Goal: Communication & Community: Ask a question

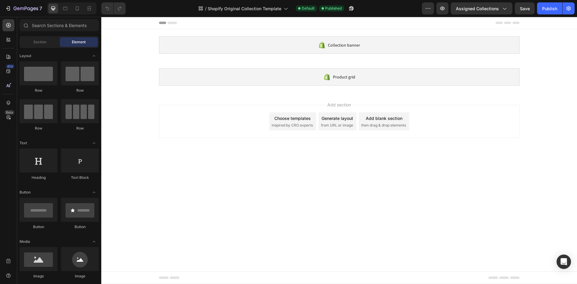
click at [170, 22] on icon at bounding box center [173, 23] width 10 height 2
click at [170, 25] on div at bounding box center [339, 23] width 361 height 12
drag, startPoint x: 44, startPoint y: 82, endPoint x: 32, endPoint y: 85, distance: 11.8
click at [32, 85] on div at bounding box center [39, 73] width 38 height 24
click at [16, 67] on div "450 Beta" at bounding box center [8, 150] width 17 height 267
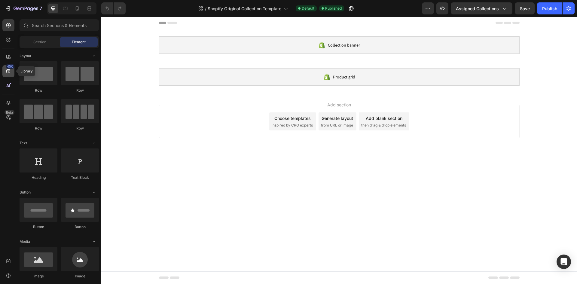
click at [10, 68] on div "450" at bounding box center [10, 66] width 9 height 5
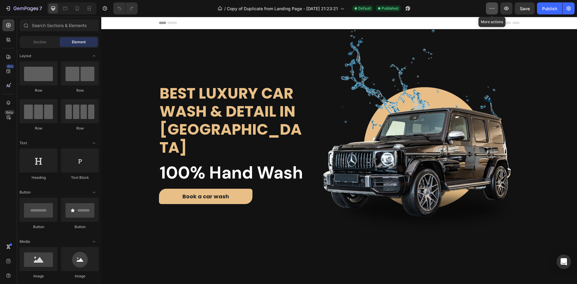
click at [488, 5] on button "button" at bounding box center [492, 8] width 12 height 12
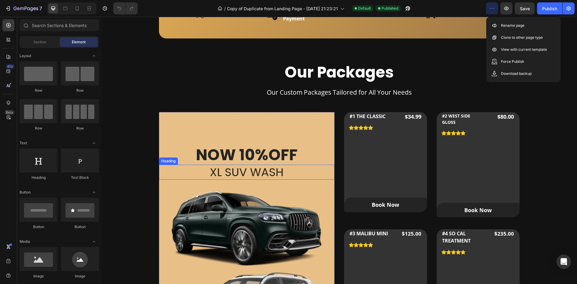
scroll to position [301, 0]
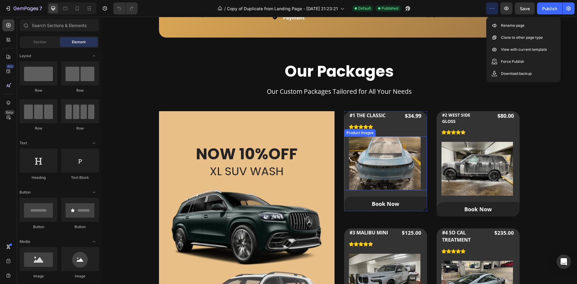
click at [384, 167] on img at bounding box center [385, 164] width 72 height 54
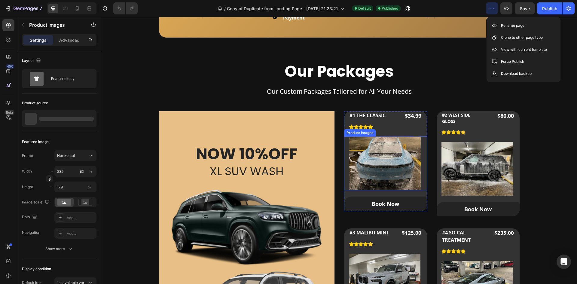
click at [384, 167] on img at bounding box center [385, 164] width 72 height 54
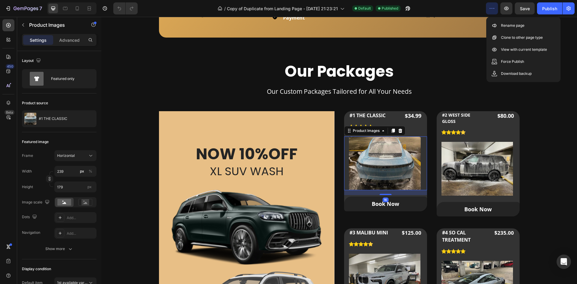
click at [384, 167] on img at bounding box center [385, 164] width 72 height 54
click at [401, 121] on div "$34.99 Product Price Product Price" at bounding box center [411, 120] width 21 height 18
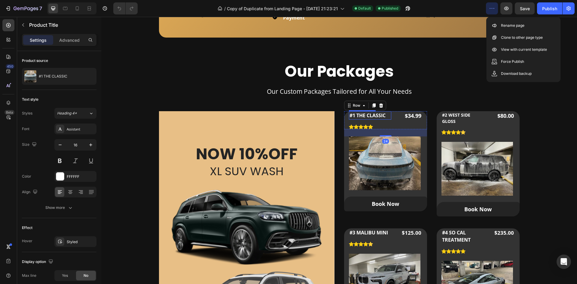
click at [361, 113] on h1 "#1 THE CLASSIC" at bounding box center [370, 115] width 42 height 8
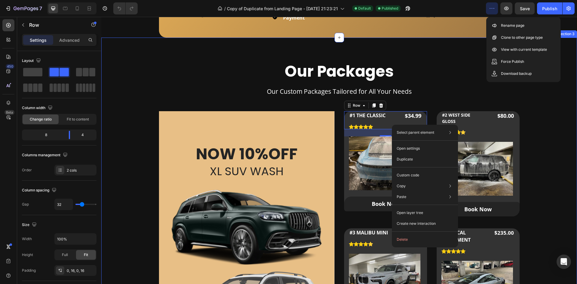
click at [551, 128] on div "Our Packages Heading Our Custom Packages Tailored for All Your Needs Text block…" at bounding box center [339, 234] width 457 height 344
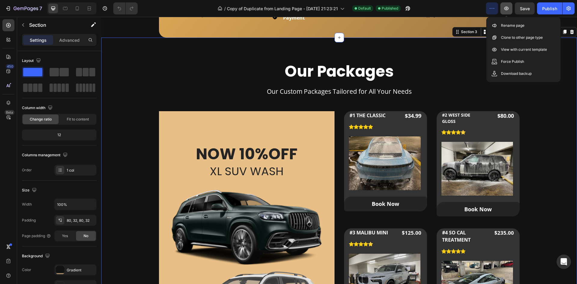
click at [506, 7] on icon "button" at bounding box center [507, 8] width 6 height 6
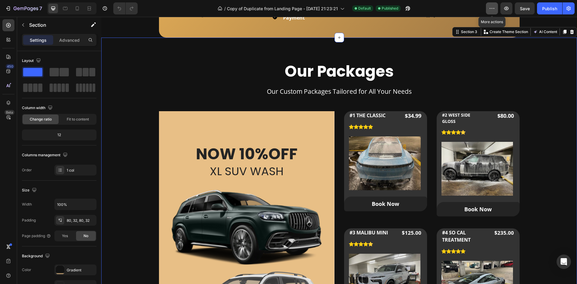
click at [494, 5] on button "button" at bounding box center [492, 8] width 12 height 12
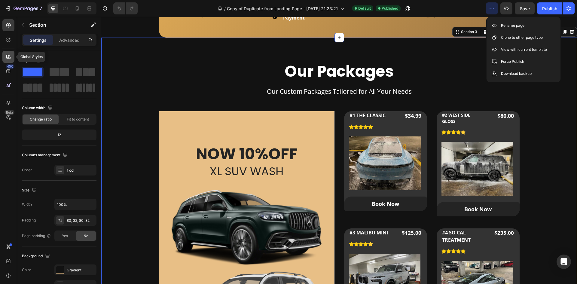
click at [3, 61] on div at bounding box center [8, 57] width 12 height 12
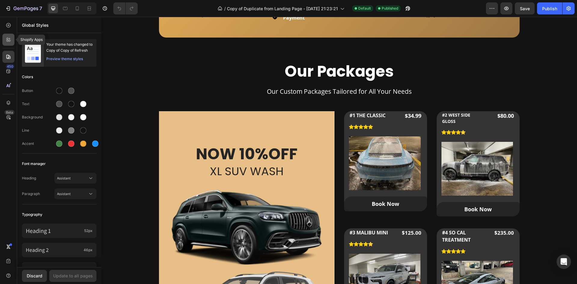
click at [7, 43] on div at bounding box center [8, 40] width 12 height 12
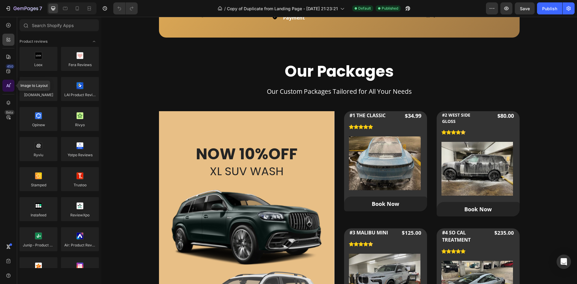
click at [8, 91] on div at bounding box center [8, 86] width 12 height 12
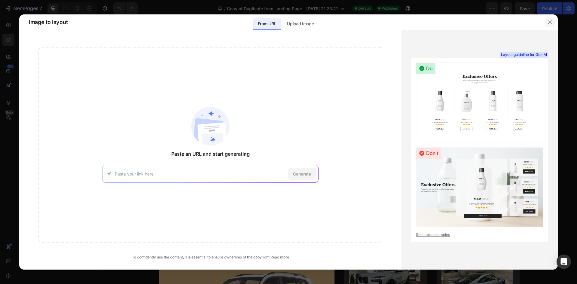
click at [547, 25] on button "button" at bounding box center [551, 22] width 10 height 10
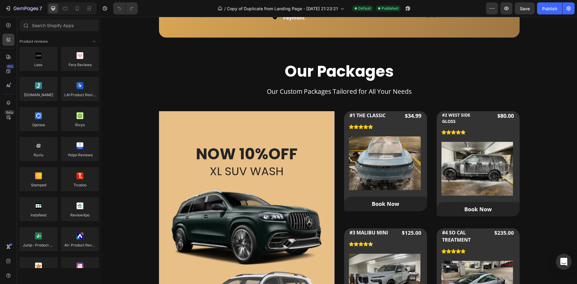
click at [569, 263] on div "Open Intercom Messenger" at bounding box center [564, 262] width 16 height 16
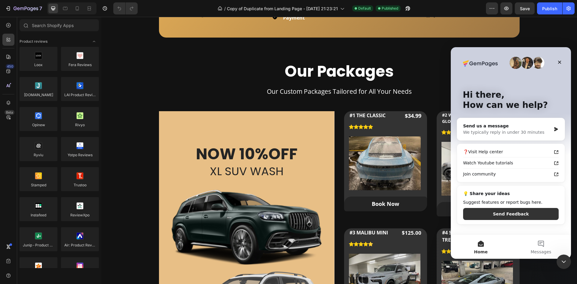
scroll to position [0, 0]
click at [543, 248] on button "Messages" at bounding box center [541, 247] width 60 height 24
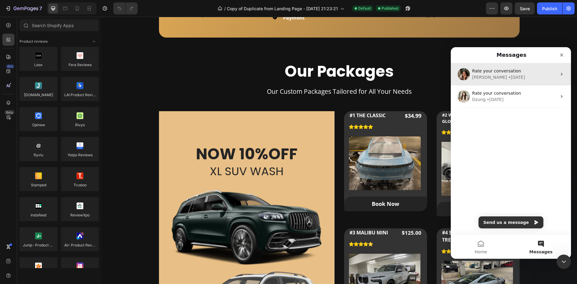
click at [544, 80] on div "Jane • 77w ago" at bounding box center [514, 77] width 85 height 6
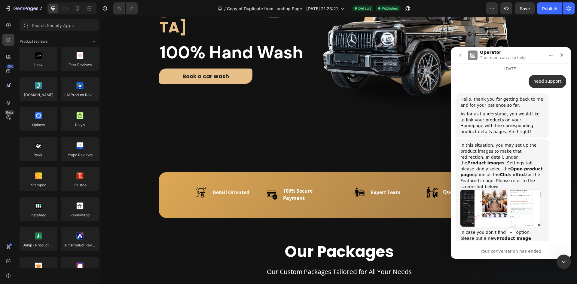
scroll to position [1110, 0]
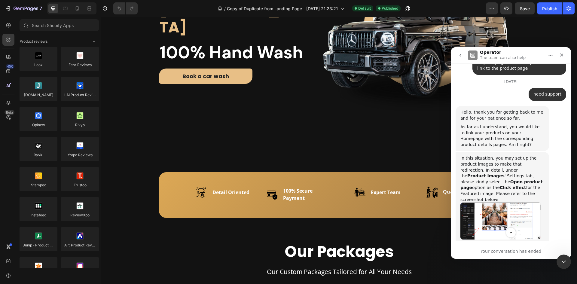
click at [498, 203] on img "Liam says…" at bounding box center [501, 221] width 81 height 37
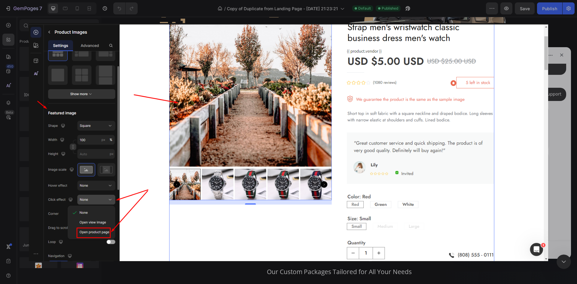
scroll to position [0, 0]
click at [559, 84] on div "Intercom messenger" at bounding box center [288, 142] width 577 height 284
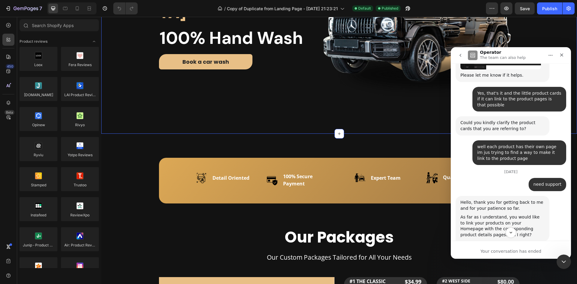
scroll to position [150, 0]
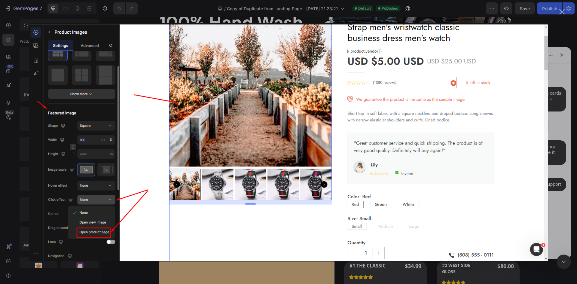
click at [560, 102] on div "Intercom messenger" at bounding box center [288, 142] width 577 height 284
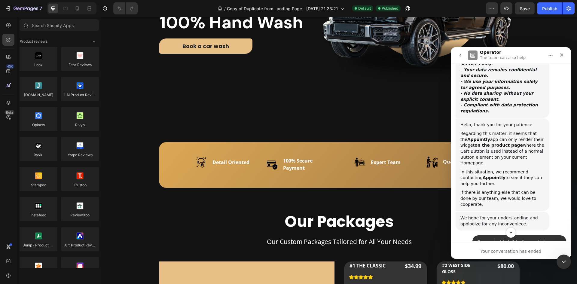
scroll to position [839, 0]
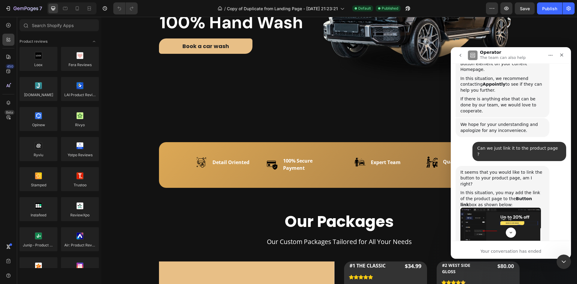
click at [504, 208] on img "Liam says…" at bounding box center [501, 229] width 81 height 42
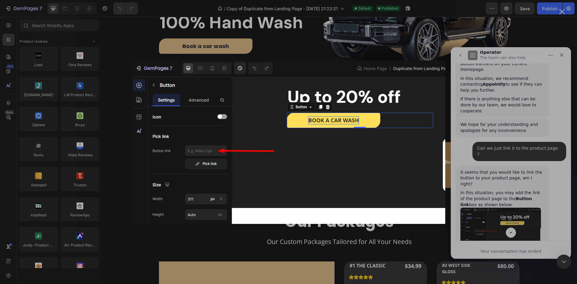
click at [551, 107] on div "Intercom messenger" at bounding box center [288, 142] width 577 height 284
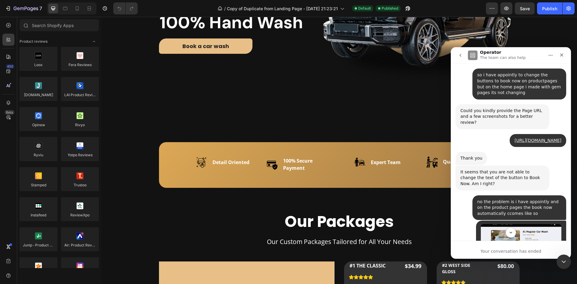
scroll to position [298, 0]
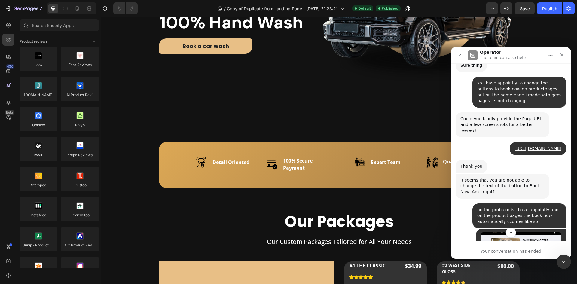
click at [498, 232] on img "So says…" at bounding box center [521, 252] width 81 height 40
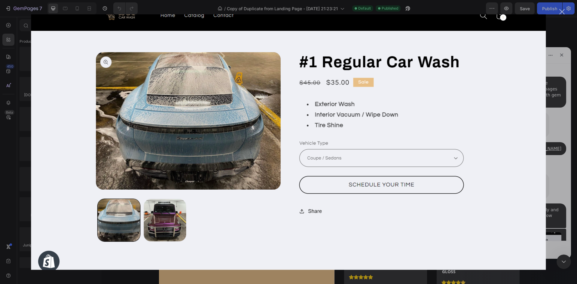
scroll to position [0, 0]
click at [9, 82] on div "Intercom messenger" at bounding box center [288, 142] width 577 height 284
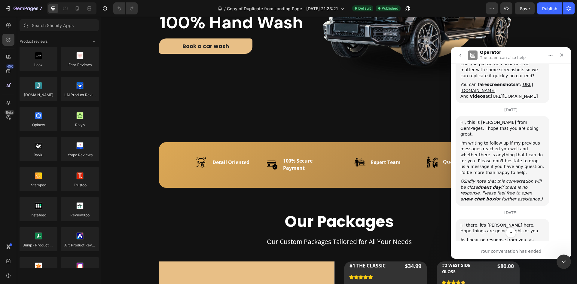
scroll to position [1501, 0]
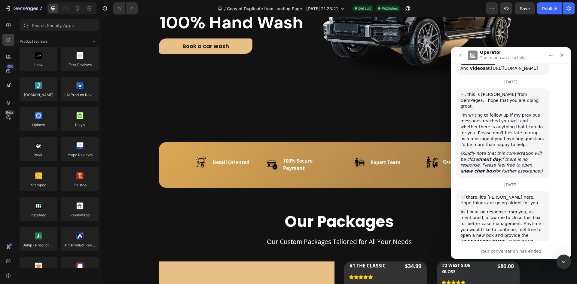
click at [499, 253] on div "Your conversation has ended" at bounding box center [511, 251] width 120 height 6
click at [461, 59] on button "go back" at bounding box center [460, 55] width 11 height 11
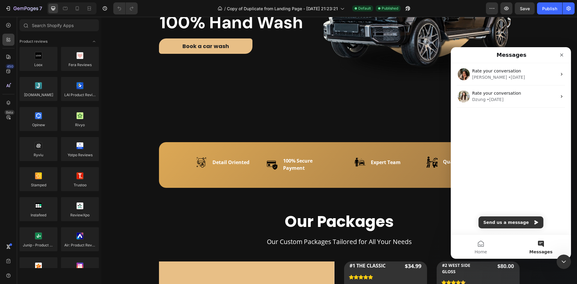
scroll to position [0, 0]
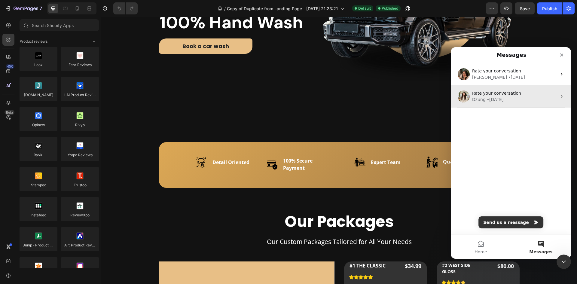
click at [509, 100] on div "Dzung • 78w ago" at bounding box center [514, 100] width 85 height 6
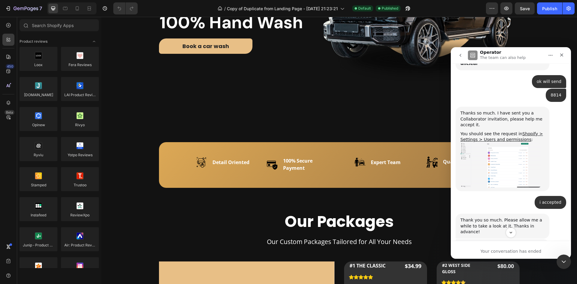
scroll to position [660, 0]
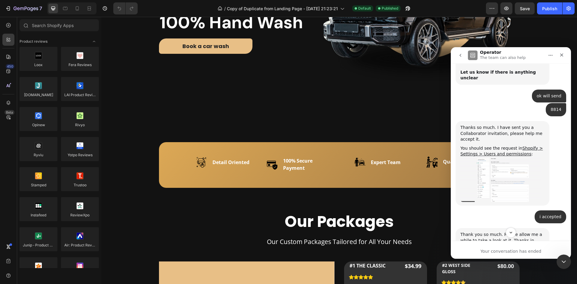
click at [512, 157] on img "Dzung says…" at bounding box center [501, 179] width 81 height 45
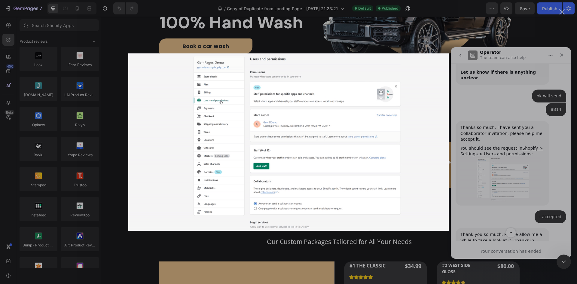
scroll to position [0, 0]
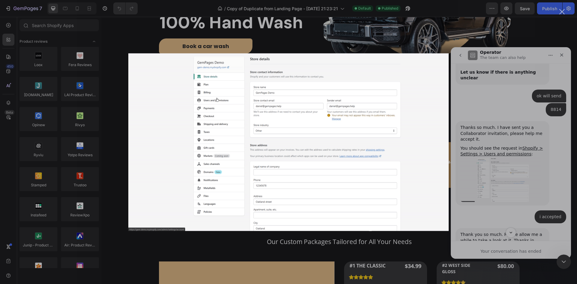
click at [494, 123] on div "Intercom messenger" at bounding box center [288, 142] width 577 height 284
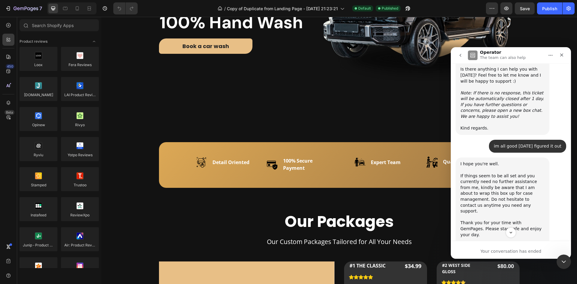
scroll to position [981, 0]
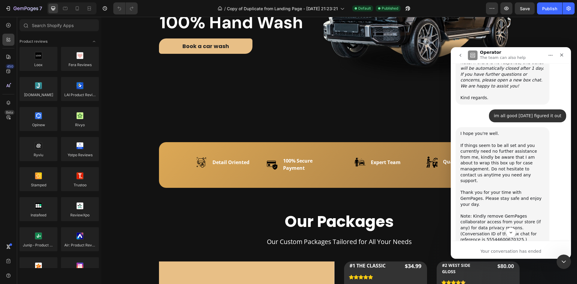
click at [459, 53] on icon "go back" at bounding box center [460, 55] width 5 height 5
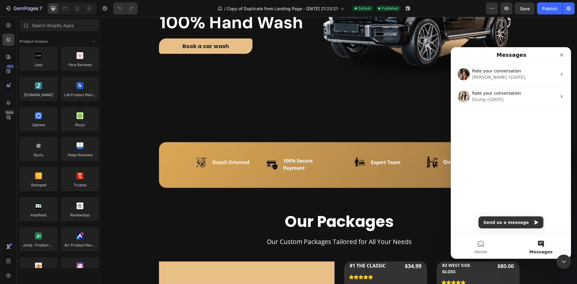
scroll to position [0, 0]
click at [512, 224] on button "Send us a message" at bounding box center [511, 223] width 65 height 12
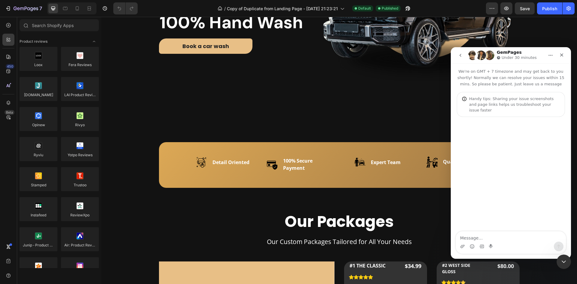
click at [482, 240] on textarea "Message…" at bounding box center [511, 237] width 110 height 10
type textarea "Hello need"
click at [7, 87] on icon at bounding box center [8, 86] width 6 height 6
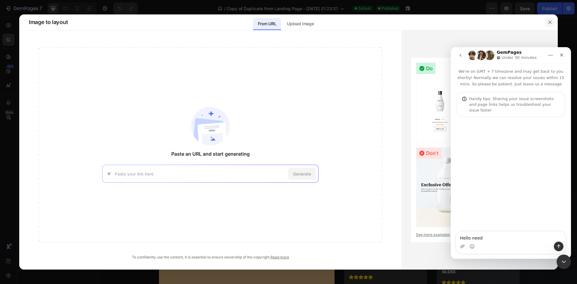
drag, startPoint x: 551, startPoint y: 20, endPoint x: 449, endPoint y: 5, distance: 102.8
click at [551, 20] on icon "button" at bounding box center [550, 22] width 5 height 5
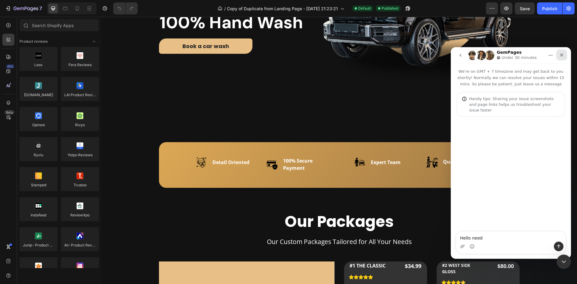
click at [564, 55] on icon "Close" at bounding box center [562, 55] width 5 height 5
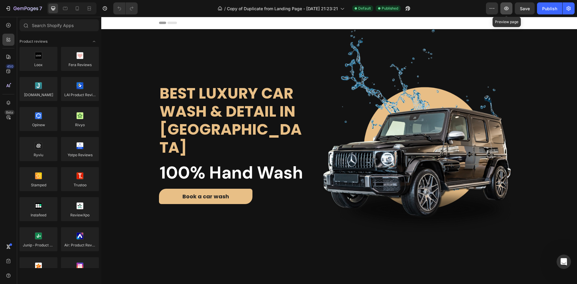
click at [506, 11] on icon "button" at bounding box center [507, 8] width 6 height 6
click at [492, 11] on button "button" at bounding box center [492, 8] width 12 height 12
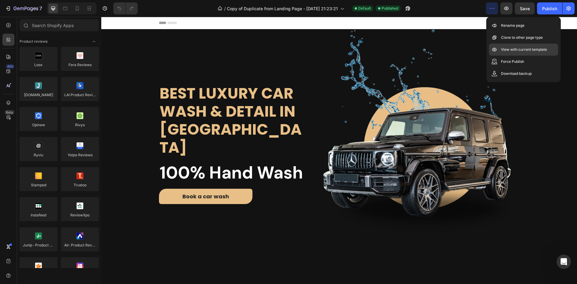
click at [517, 51] on p "View with current template" at bounding box center [524, 50] width 46 height 6
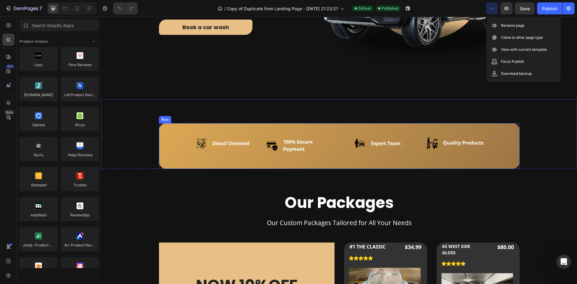
scroll to position [271, 0]
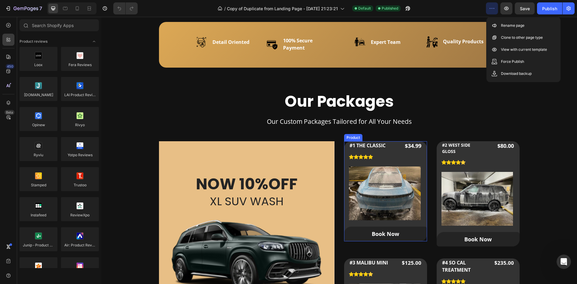
click at [389, 163] on div "#1 THE CLASSIC Product Title Icon Icon Icon Icon Icon Icon List Hoz $34.99 Prod…" at bounding box center [385, 191] width 83 height 100
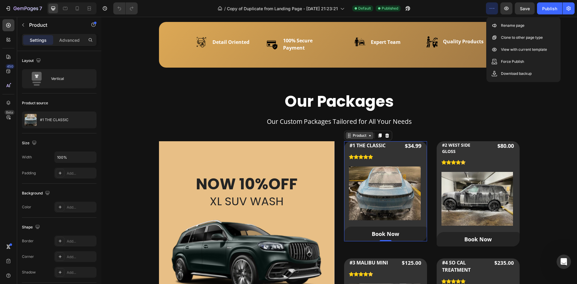
click at [365, 136] on div "Product" at bounding box center [360, 135] width 16 height 5
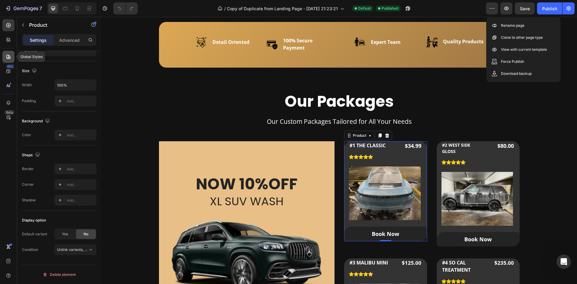
click at [10, 54] on icon at bounding box center [8, 57] width 6 height 6
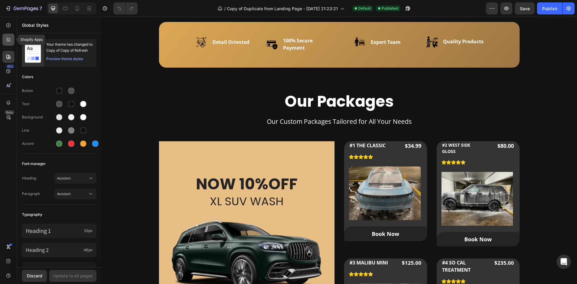
click at [8, 42] on icon at bounding box center [8, 41] width 2 height 2
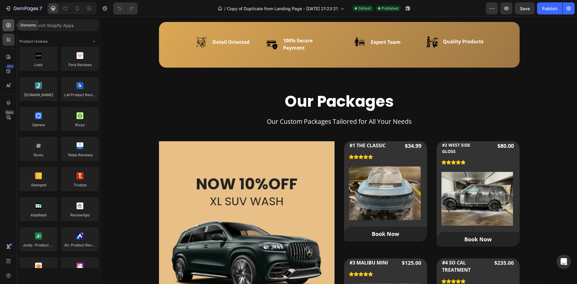
click at [9, 26] on icon at bounding box center [8, 25] width 6 height 6
